Goal: Task Accomplishment & Management: Manage account settings

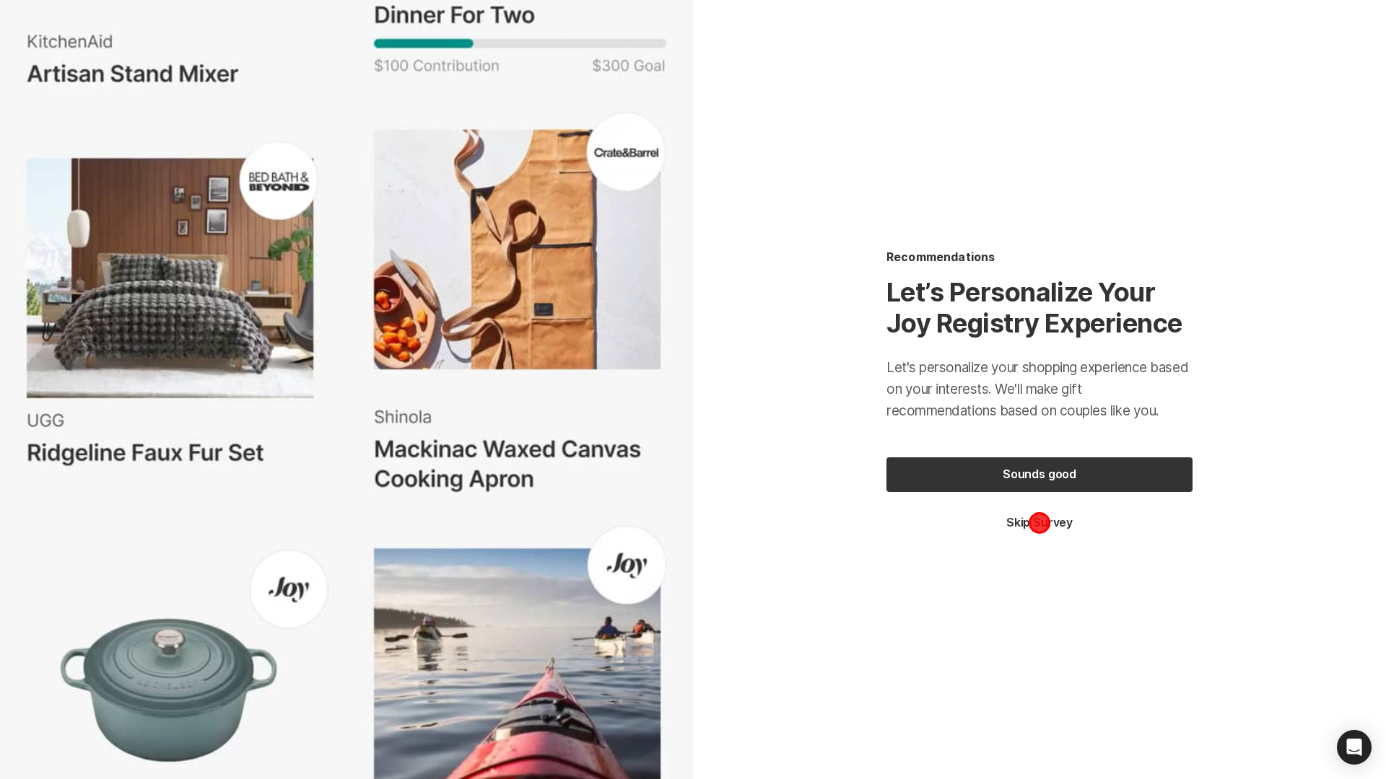
click at [1039, 522] on button "Skip Survey" at bounding box center [1039, 523] width 306 height 16
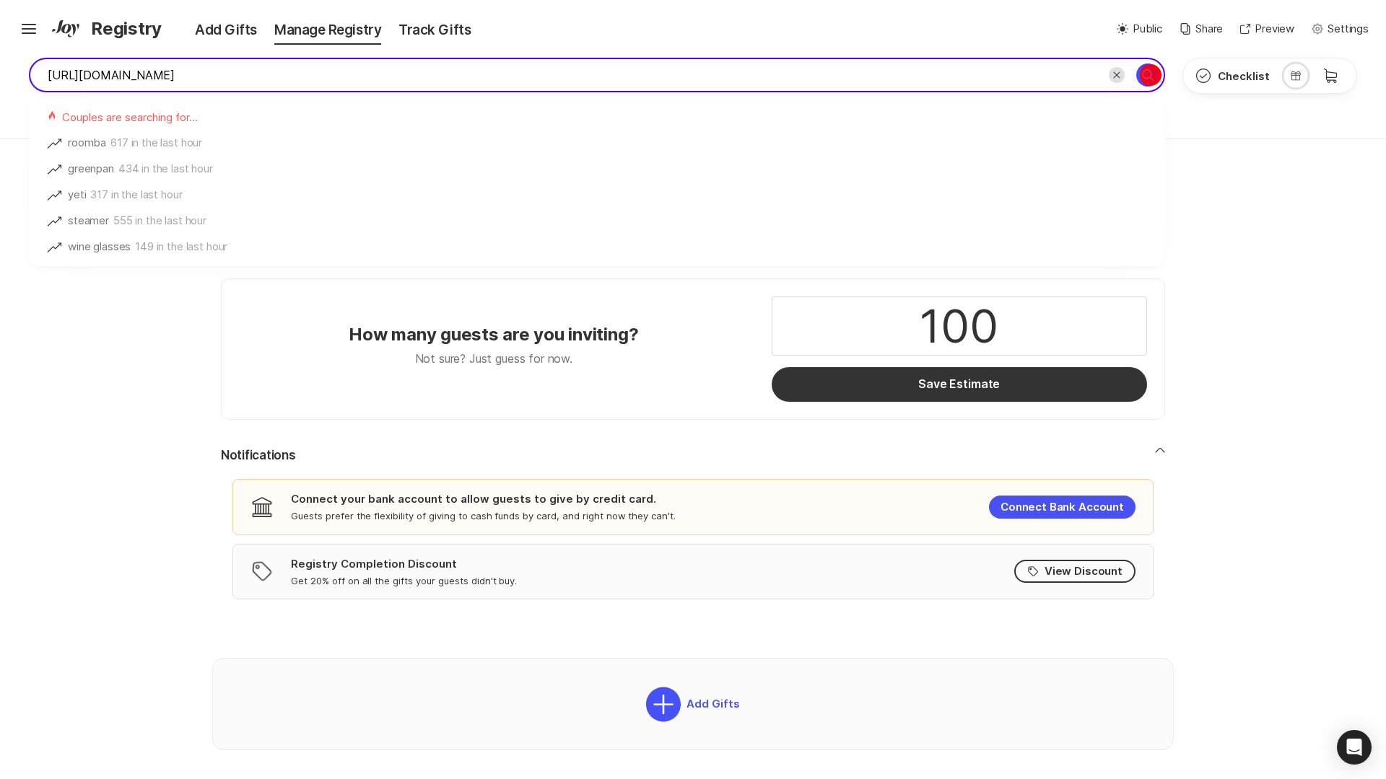
type input "[URL][DOMAIN_NAME]"
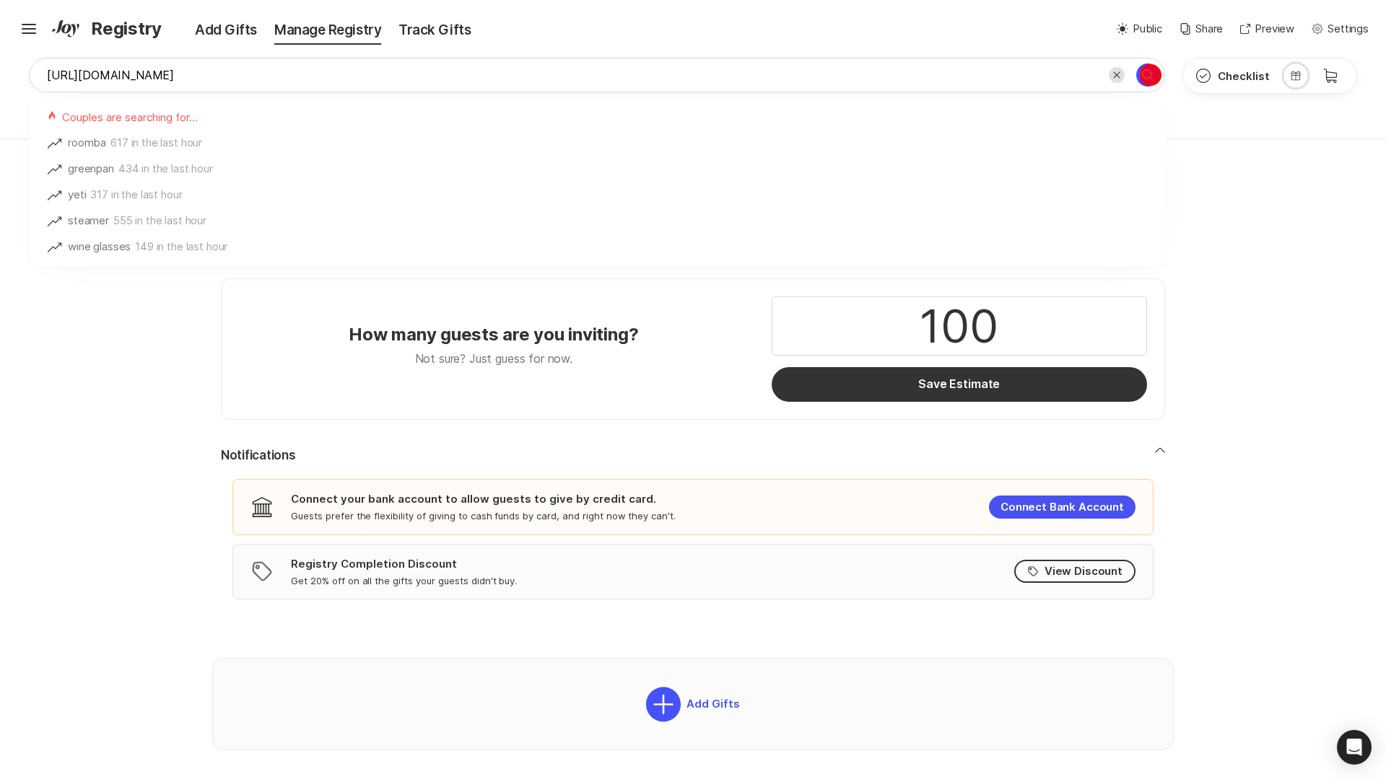
click at [1150, 75] on icon "Search for" at bounding box center [1147, 74] width 17 height 17
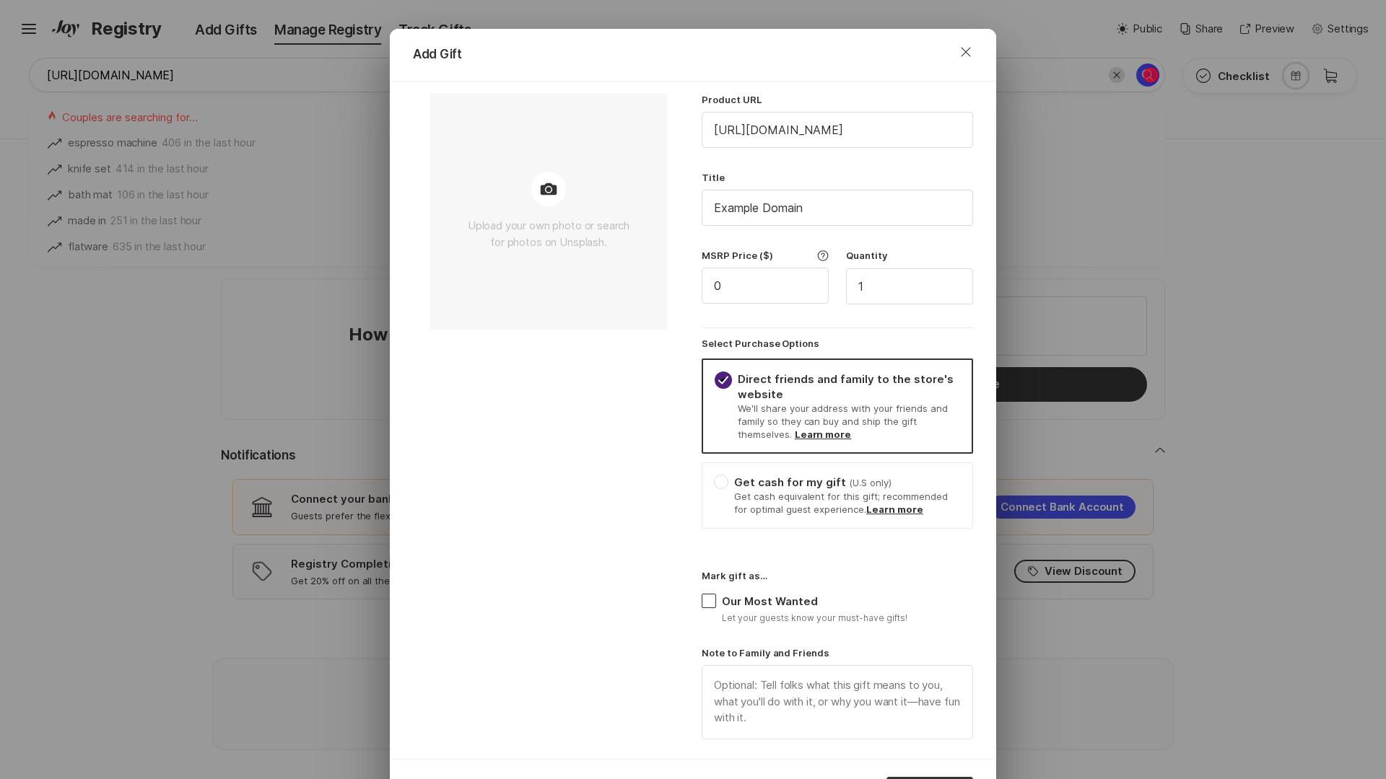
click at [1150, 75] on div "Add Gift Close Upload your own photo or search for photos on Unsplash. Product …" at bounding box center [693, 389] width 1386 height 779
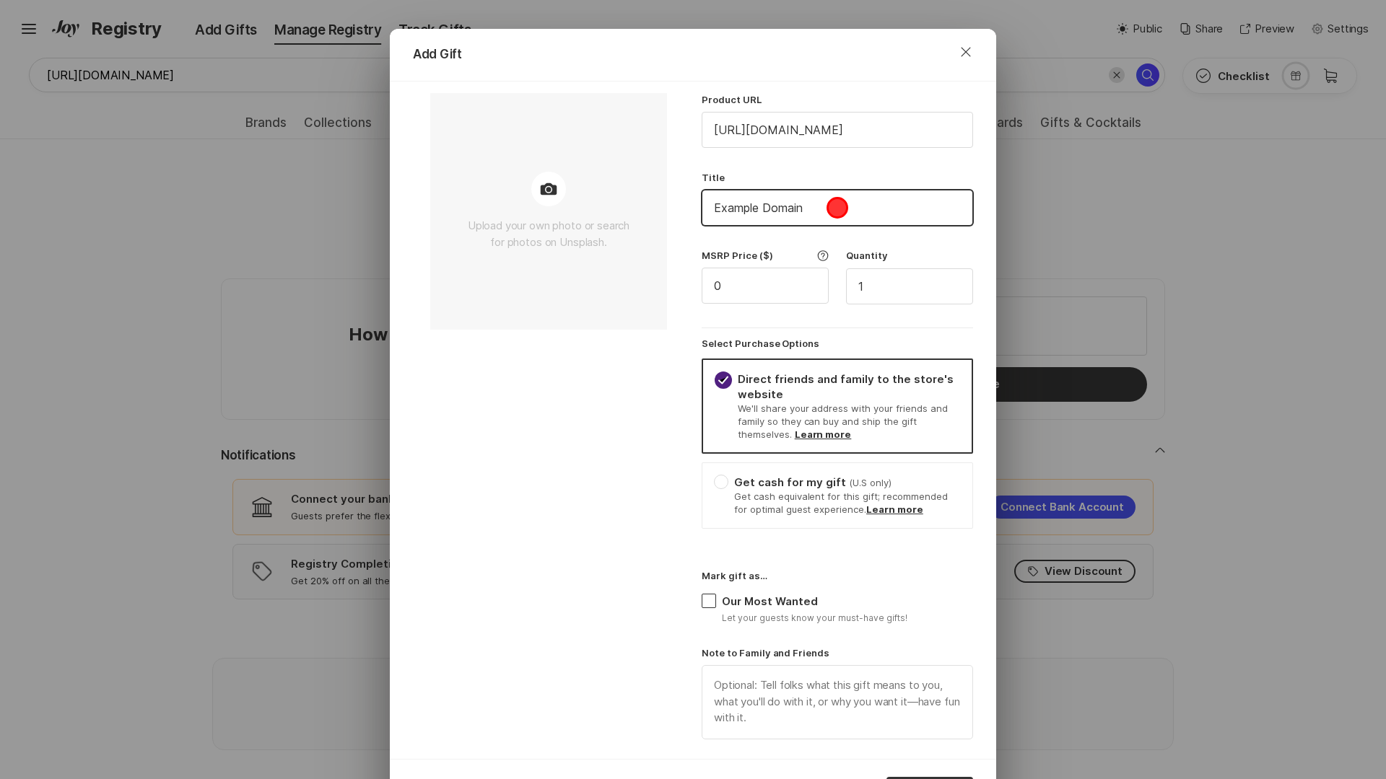
type input "Example Domain Registry"
